Goal: Find specific page/section: Find specific page/section

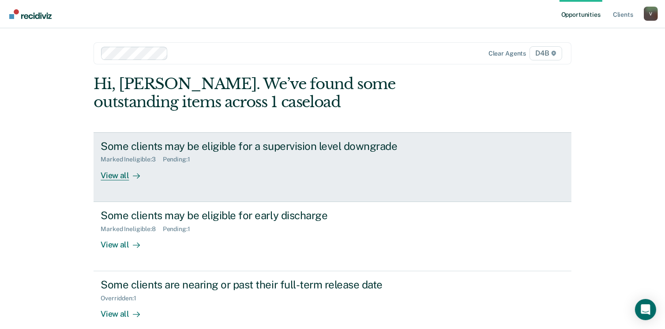
scroll to position [44, 0]
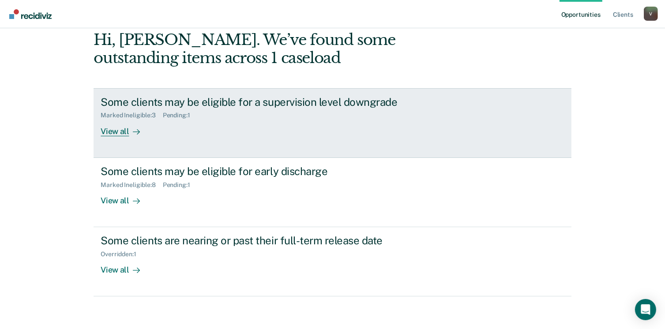
click at [116, 131] on div "View all" at bounding box center [125, 127] width 49 height 17
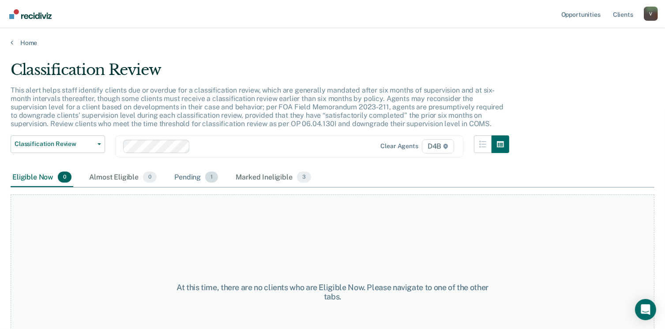
click at [190, 176] on div "Pending 1" at bounding box center [195, 177] width 47 height 19
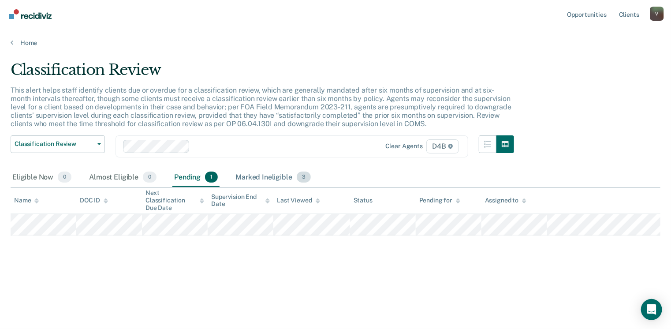
click at [260, 176] on div "Marked Ineligible 3" at bounding box center [273, 177] width 79 height 19
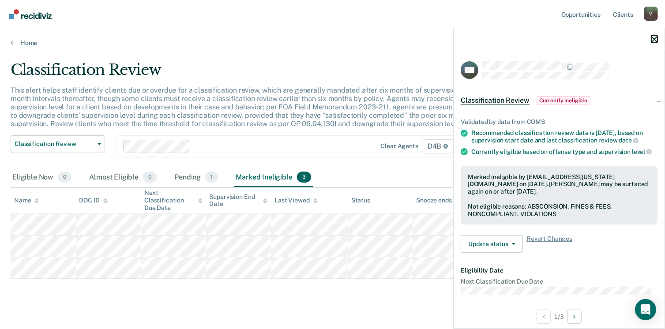
click at [656, 37] on icon "button" at bounding box center [654, 39] width 6 height 6
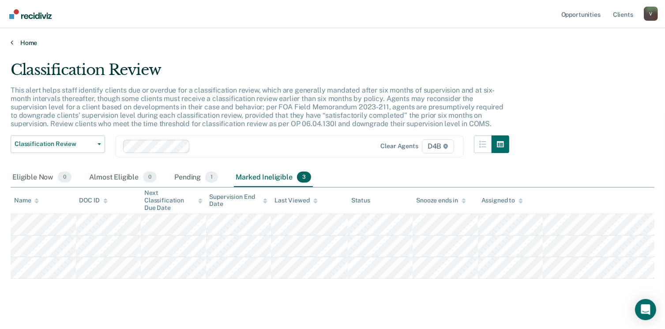
click at [26, 41] on link "Home" at bounding box center [332, 43] width 643 height 8
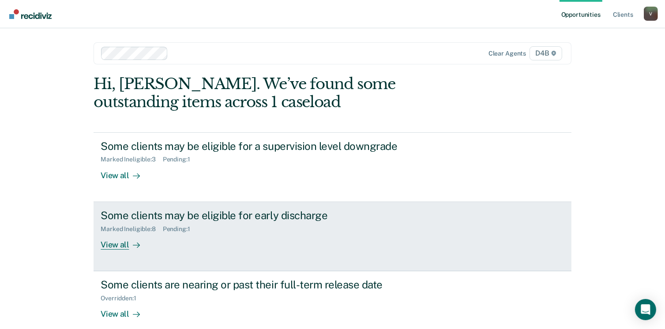
scroll to position [44, 0]
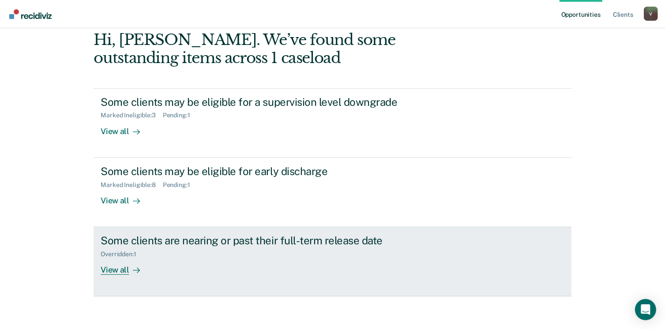
click at [112, 272] on div "View all" at bounding box center [125, 266] width 49 height 17
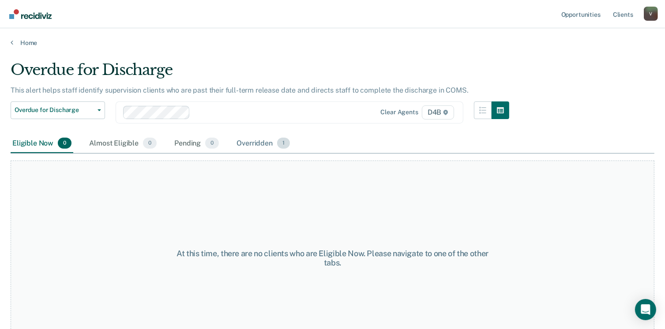
click at [263, 141] on div "Overridden 1" at bounding box center [263, 143] width 57 height 19
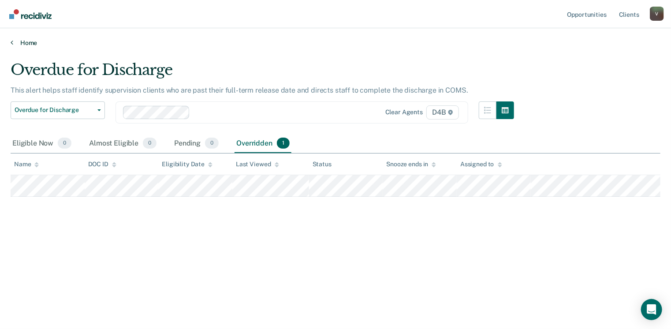
click at [28, 39] on link "Home" at bounding box center [336, 43] width 650 height 8
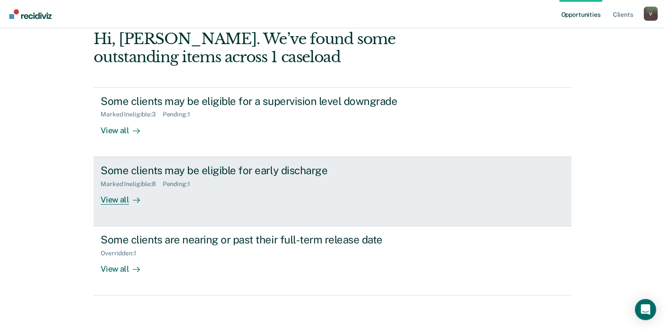
scroll to position [46, 0]
